Goal: Book appointment/travel/reservation

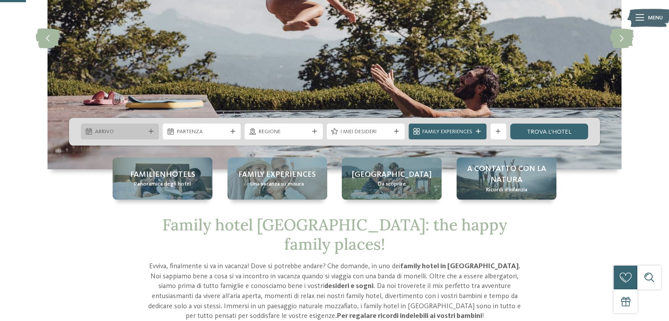
click at [151, 132] on icon at bounding box center [151, 131] width 5 height 5
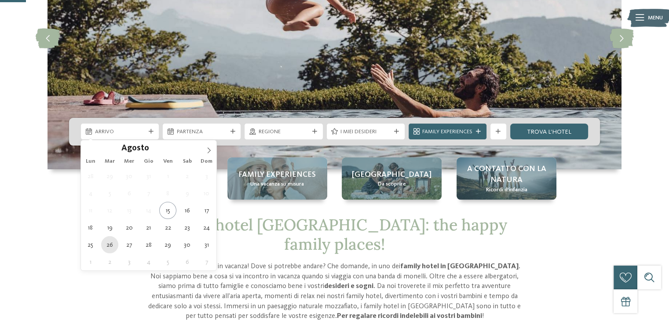
type div "[DATE]"
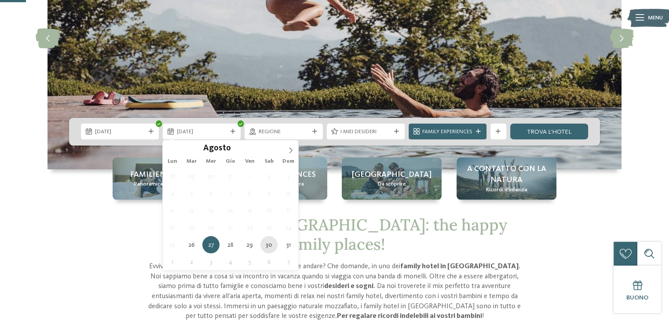
type div "30.08.2025"
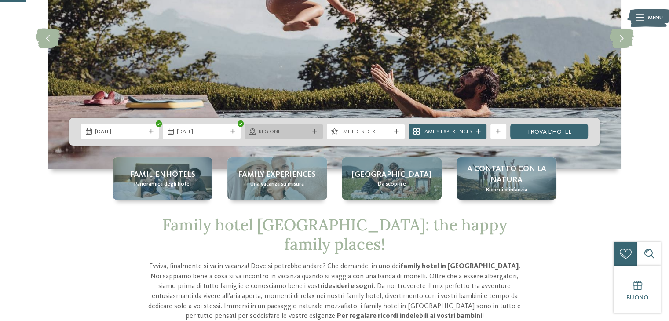
click at [315, 132] on icon at bounding box center [314, 131] width 5 height 5
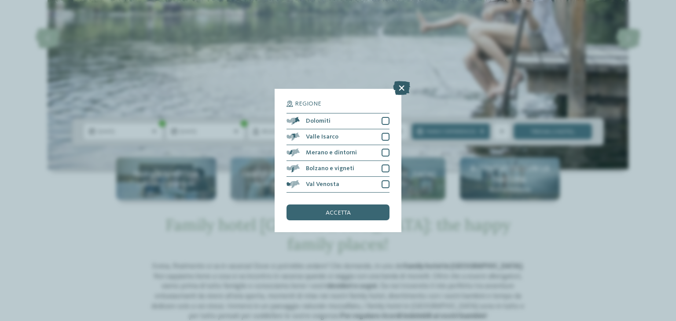
click at [399, 92] on icon at bounding box center [401, 88] width 17 height 14
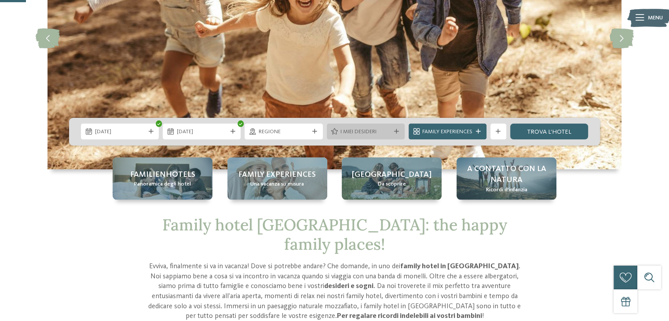
click at [396, 133] on icon at bounding box center [396, 131] width 5 height 5
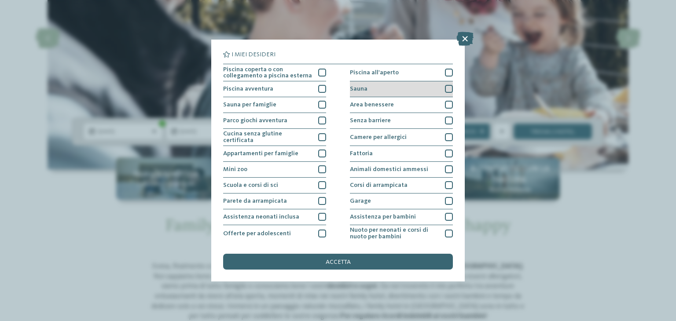
click at [445, 90] on div at bounding box center [449, 89] width 8 height 8
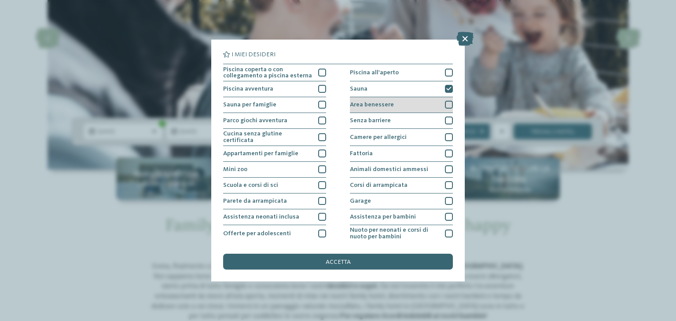
click at [445, 103] on div at bounding box center [449, 105] width 8 height 8
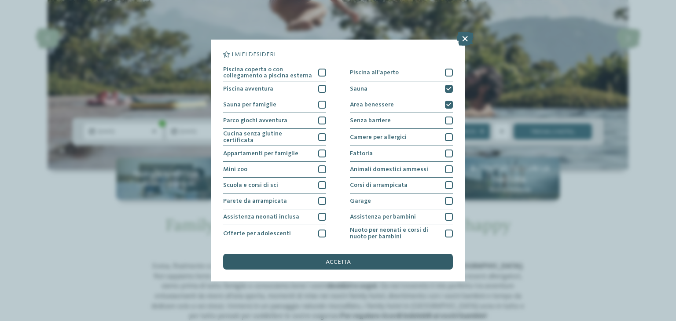
click at [362, 261] on div "accetta" at bounding box center [338, 262] width 230 height 16
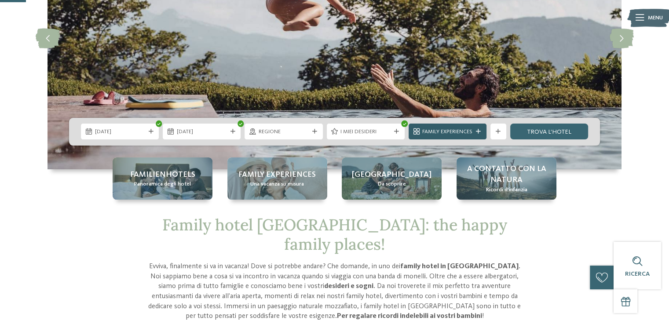
click at [468, 132] on span "Family Experiences" at bounding box center [447, 132] width 50 height 8
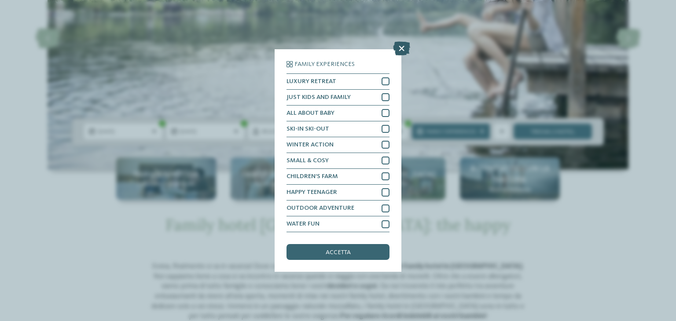
click at [401, 52] on icon at bounding box center [401, 48] width 17 height 14
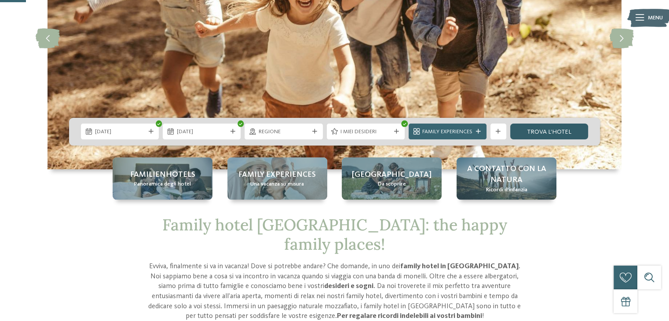
click at [518, 129] on link "trova l’hotel" at bounding box center [549, 132] width 78 height 16
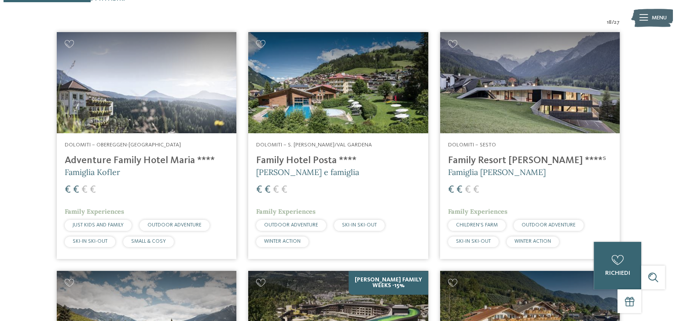
scroll to position [257, 0]
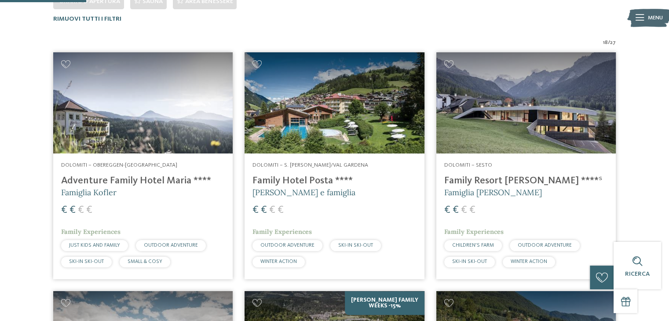
click at [260, 179] on h4 "Family Hotel Posta ****" at bounding box center [334, 181] width 164 height 12
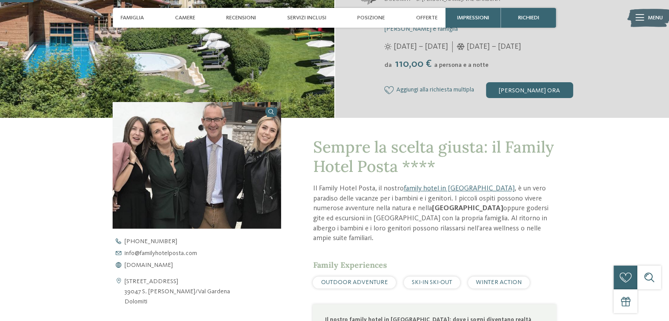
scroll to position [220, 0]
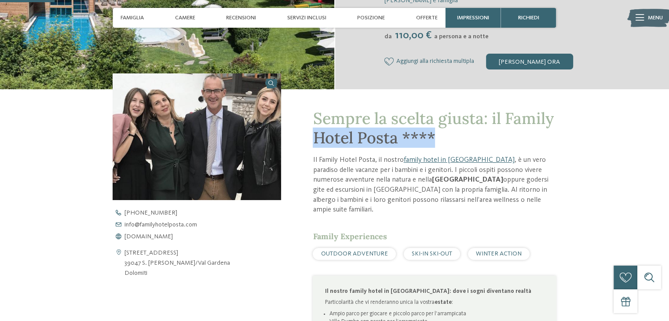
drag, startPoint x: 313, startPoint y: 138, endPoint x: 437, endPoint y: 141, distance: 123.7
click at [437, 141] on h1 "Sempre la scelta giusta: il Family Hotel Posta ****" at bounding box center [434, 128] width 243 height 38
copy span "Hotel Posta ****"
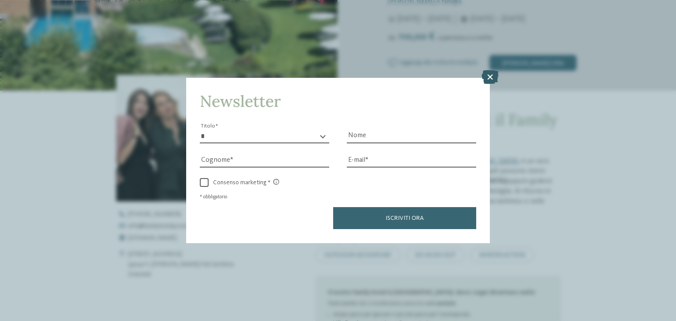
click at [486, 76] on icon at bounding box center [489, 77] width 17 height 14
